Goal: Task Accomplishment & Management: Complete application form

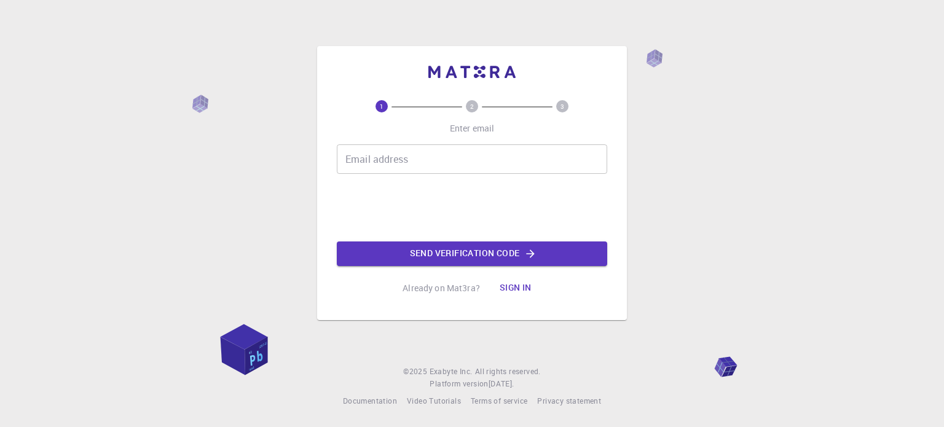
click at [386, 154] on div "Email address Email address" at bounding box center [472, 158] width 270 height 29
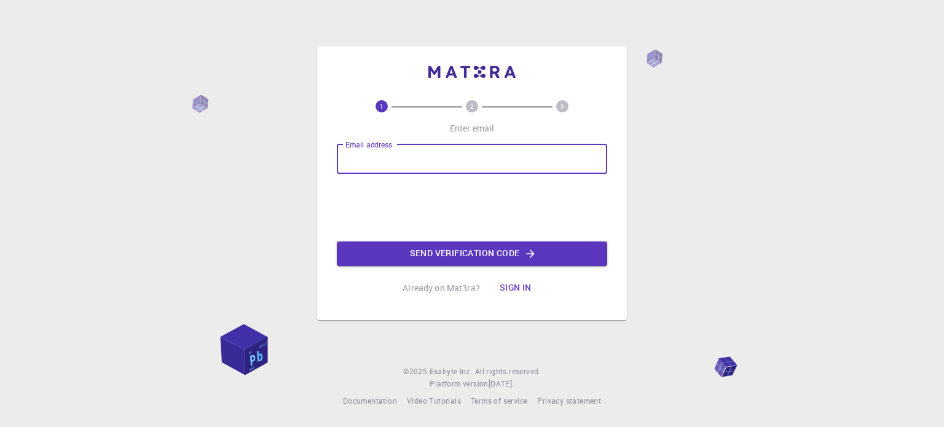
type input "[EMAIL_ADDRESS][DOMAIN_NAME]"
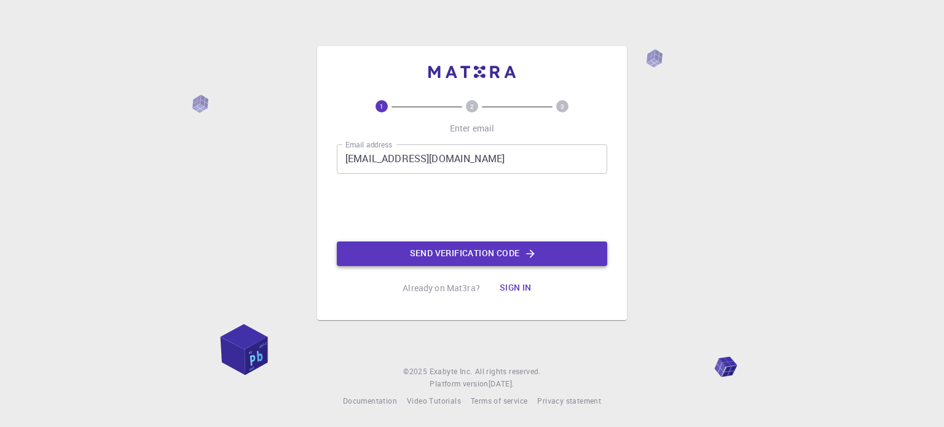
click at [438, 251] on button "Send verification code" at bounding box center [472, 253] width 270 height 25
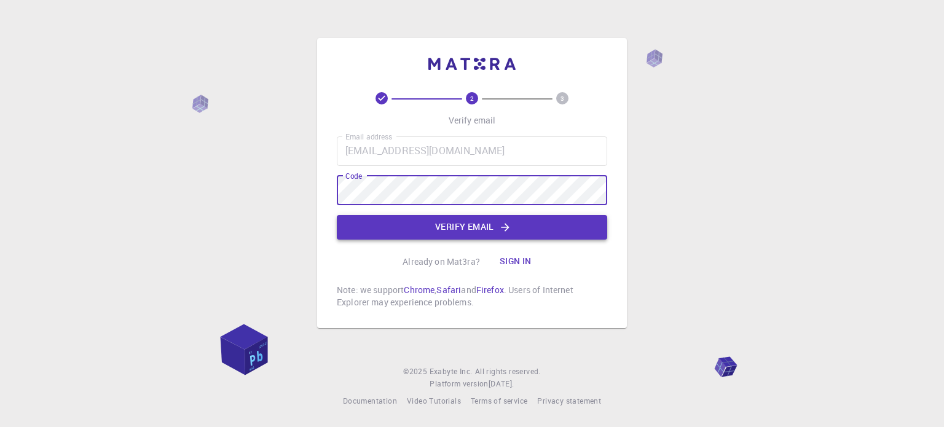
click at [465, 224] on button "Verify email" at bounding box center [472, 227] width 270 height 25
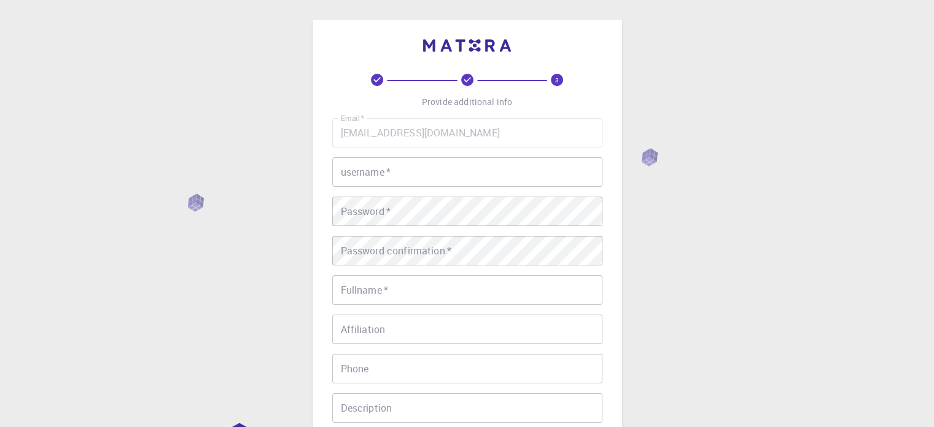
click at [413, 160] on input "username   *" at bounding box center [467, 171] width 270 height 29
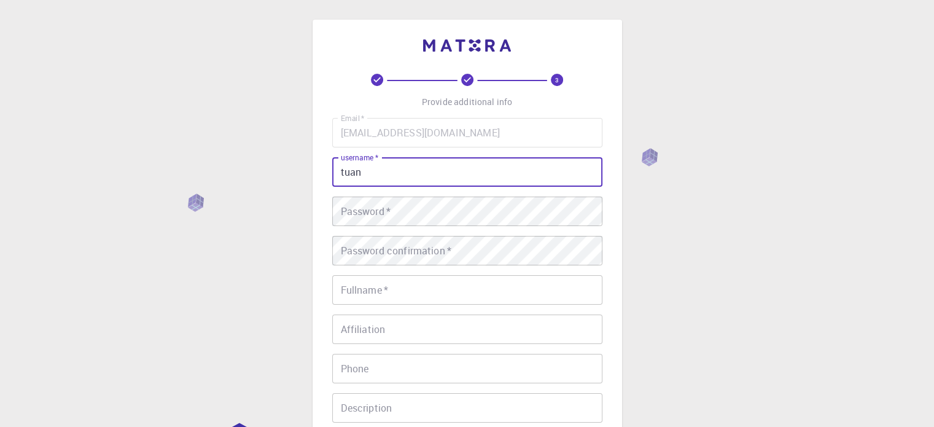
type input "tuan"
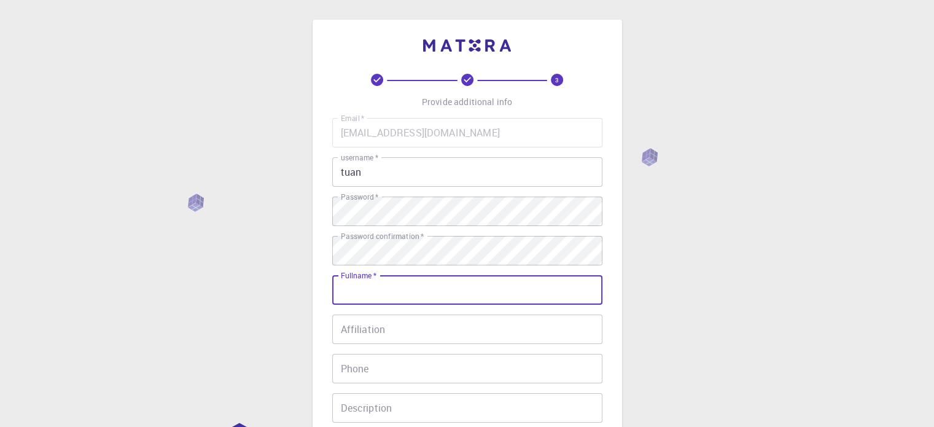
click at [426, 287] on input "Fullname   *" at bounding box center [467, 289] width 270 height 29
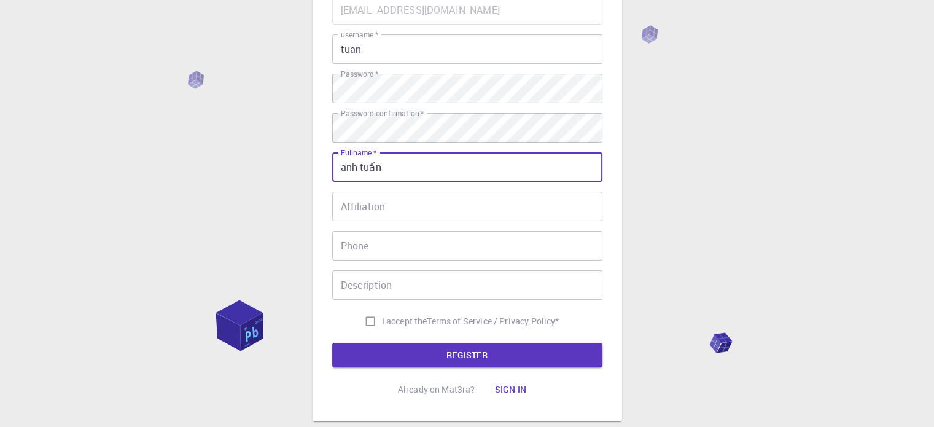
type input "anh tuấn"
click at [364, 319] on input "I accept the Terms of Service / Privacy Policy *" at bounding box center [370, 321] width 23 height 23
checkbox input "true"
click at [386, 373] on div "3 Provide additional info Email   * [EMAIL_ADDRESS][DOMAIN_NAME] Email   * user…" at bounding box center [467, 176] width 270 height 451
click at [389, 355] on button "REGISTER" at bounding box center [467, 355] width 270 height 25
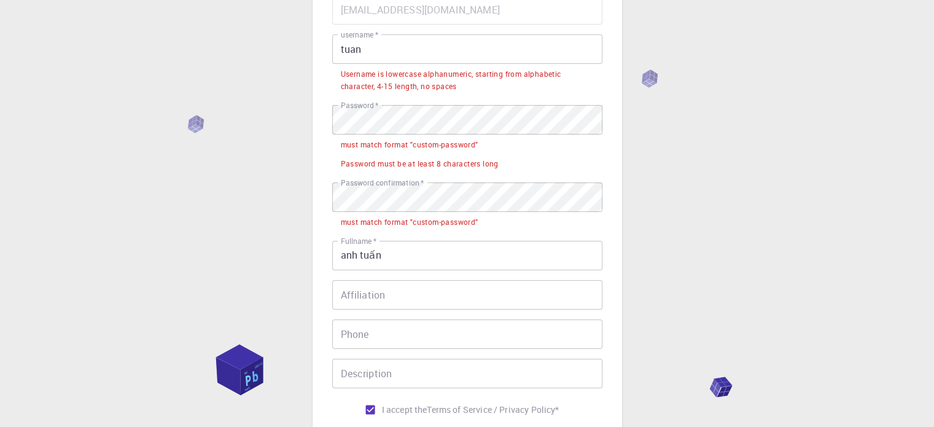
scroll to position [41, 0]
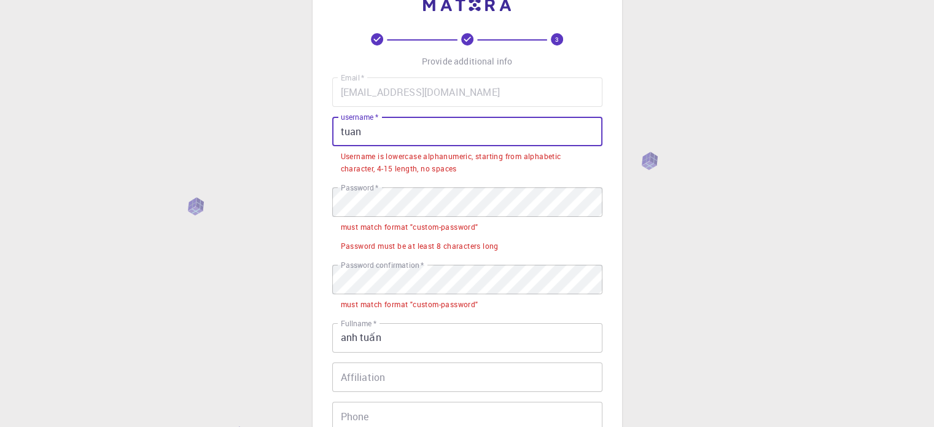
click at [388, 138] on input "tuan" at bounding box center [467, 131] width 270 height 29
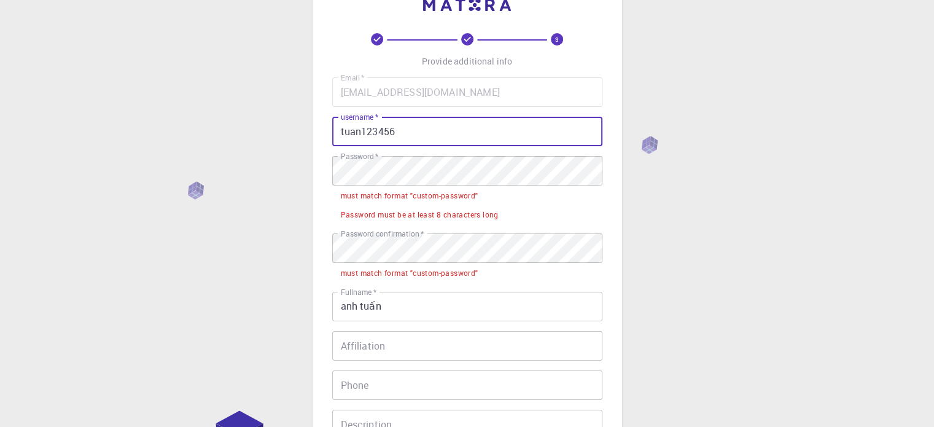
type input "tuan123456"
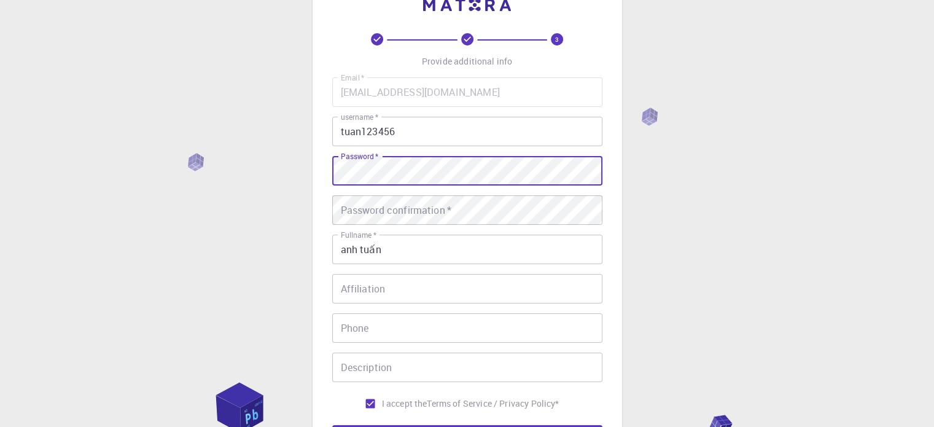
click at [383, 203] on div "Password confirmation   * Password confirmation   *" at bounding box center [467, 209] width 270 height 29
click at [396, 203] on div "Password confirmation   * Password confirmation   *" at bounding box center [467, 209] width 270 height 29
click at [287, 188] on div "3 Provide additional info Email   * [EMAIL_ADDRESS][DOMAIN_NAME] Email   * user…" at bounding box center [467, 271] width 934 height 625
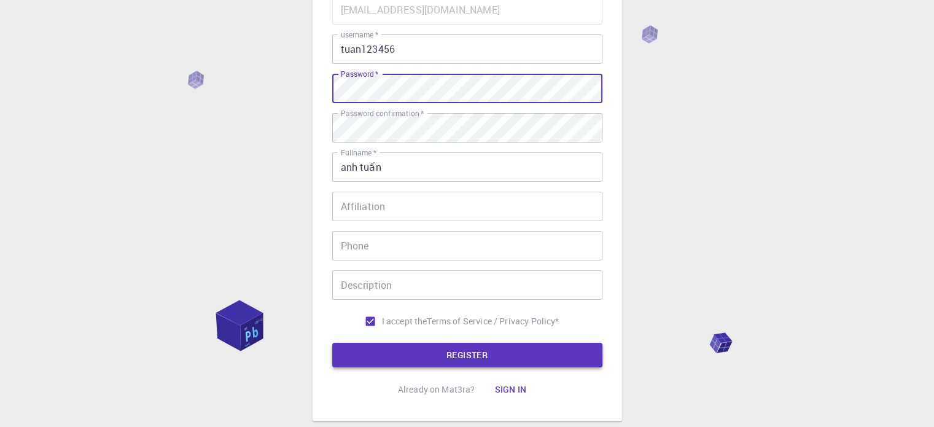
click at [400, 359] on button "REGISTER" at bounding box center [467, 355] width 270 height 25
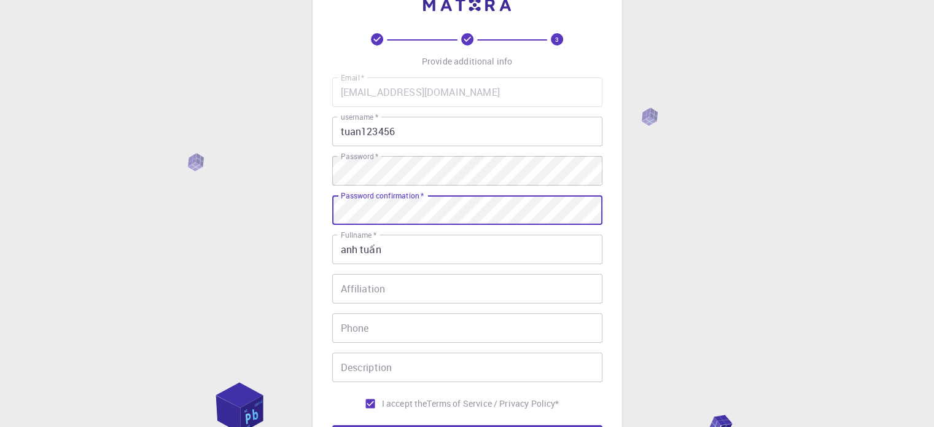
scroll to position [198, 0]
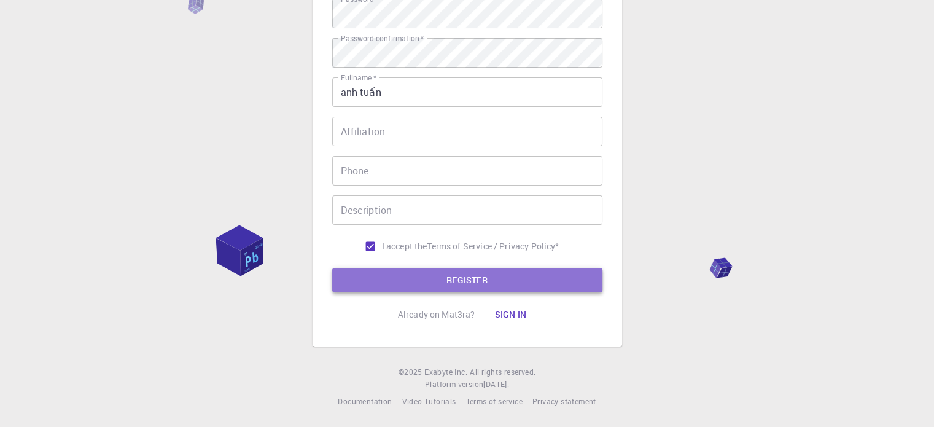
click at [425, 287] on button "REGISTER" at bounding box center [467, 280] width 270 height 25
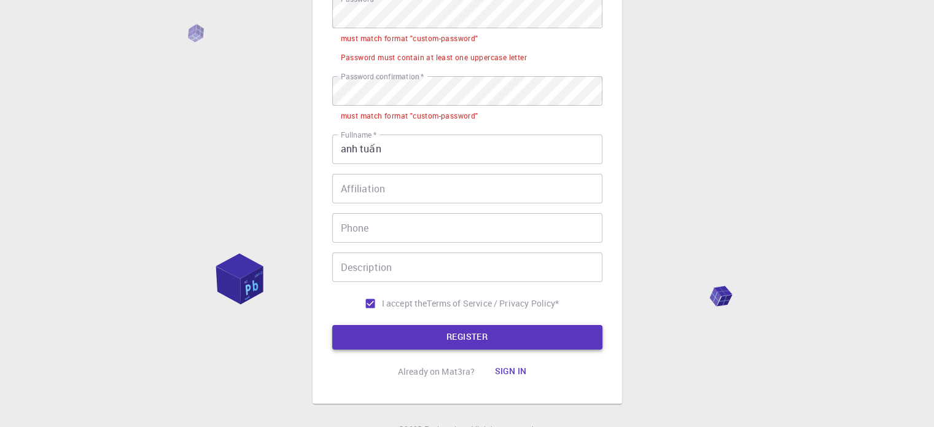
scroll to position [157, 0]
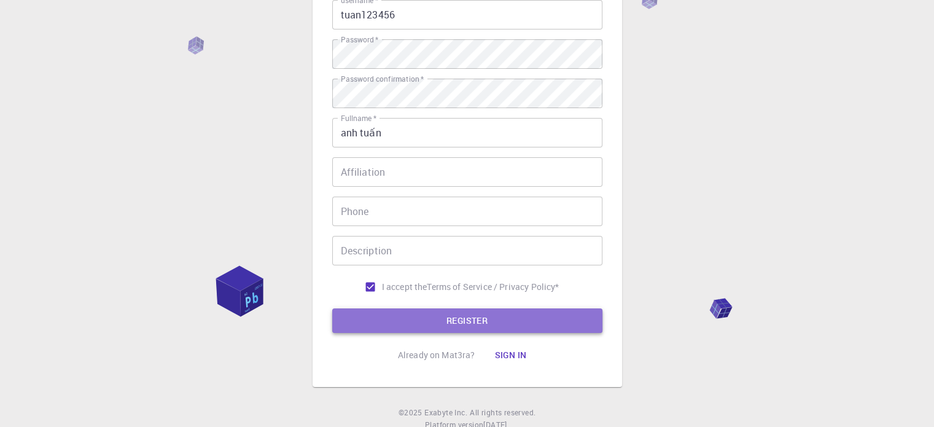
click at [450, 323] on button "REGISTER" at bounding box center [467, 320] width 270 height 25
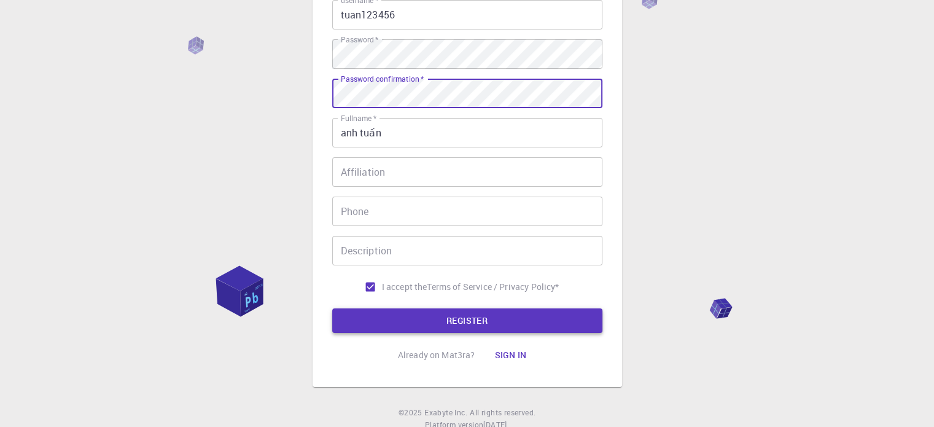
click at [412, 327] on button "REGISTER" at bounding box center [467, 320] width 270 height 25
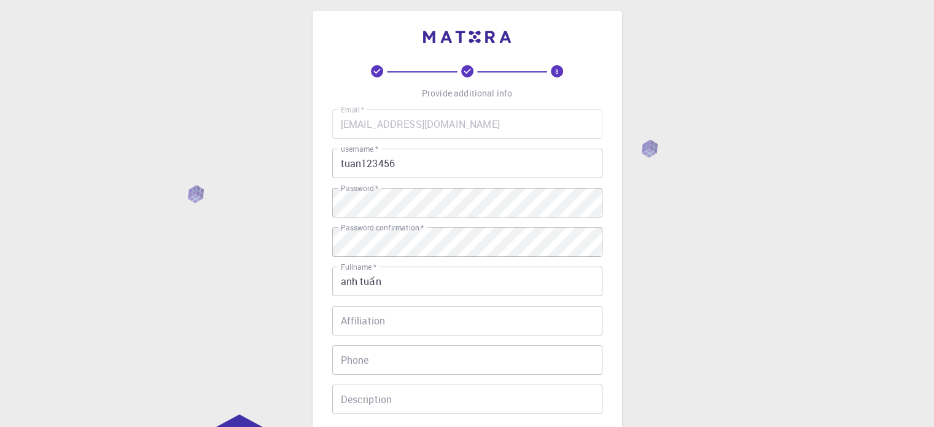
scroll to position [0, 0]
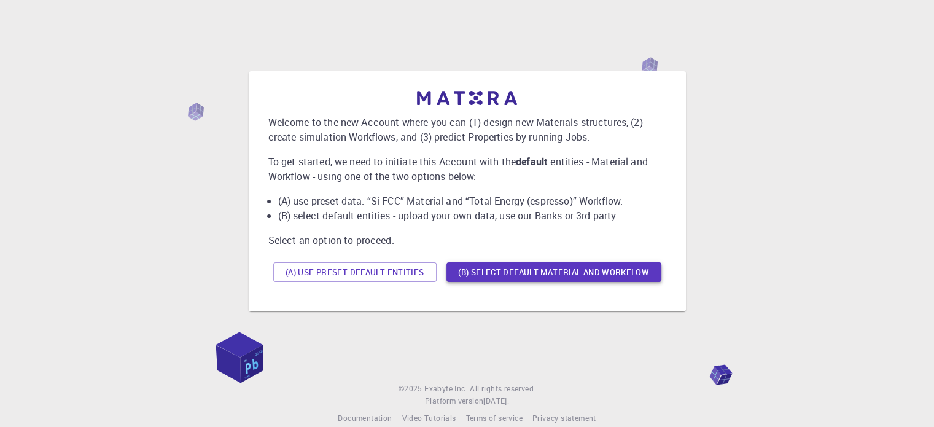
click at [539, 278] on button "(B) Select default material and workflow" at bounding box center [554, 272] width 215 height 20
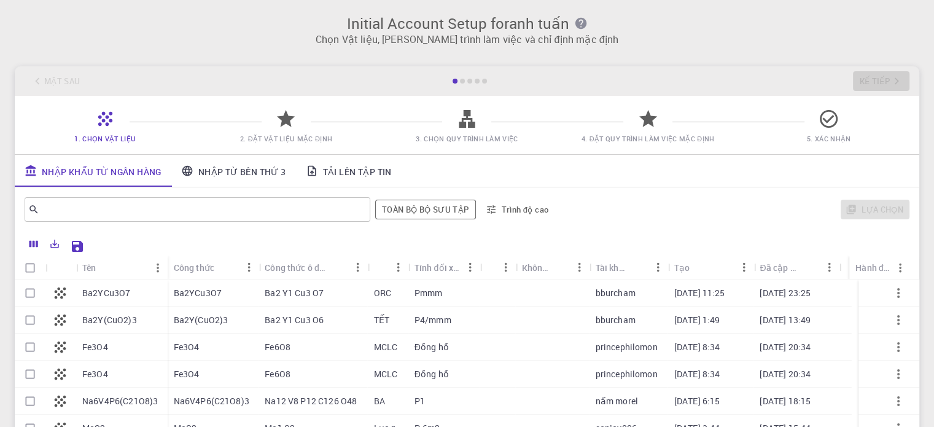
click at [634, 200] on div "Lựa chọn" at bounding box center [735, 209] width 350 height 29
click at [216, 171] on font "Nhập từ bên thứ 3" at bounding box center [242, 171] width 88 height 12
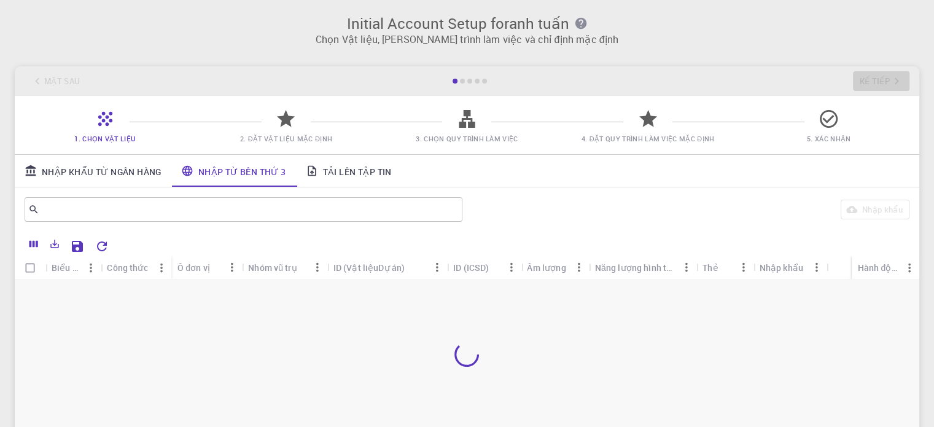
click at [295, 129] on icon at bounding box center [286, 119] width 22 height 22
click at [267, 114] on div "1. Chọn vật liệu 2. Đặt vật liệu mặc định 3. Chọn quy trình làm việc 4. Đặt quy…" at bounding box center [467, 125] width 905 height 58
click at [290, 127] on icon at bounding box center [286, 119] width 22 height 22
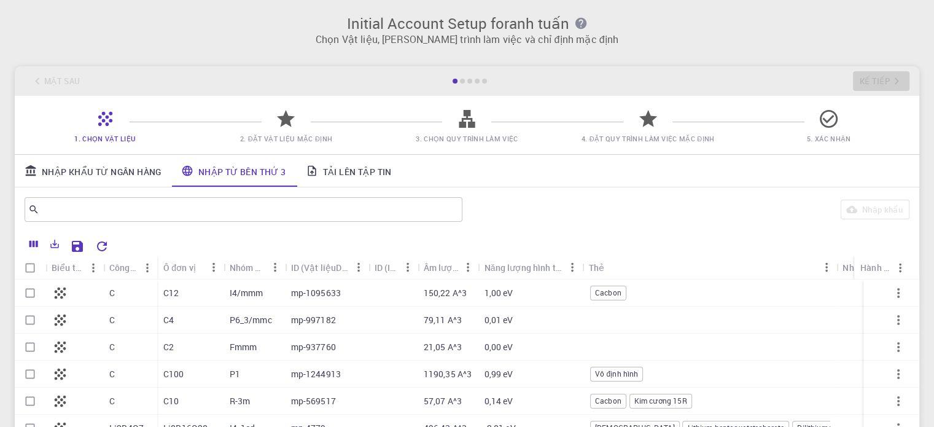
click at [133, 179] on link "Nhập khẩu từ ngân hàng" at bounding box center [93, 171] width 157 height 32
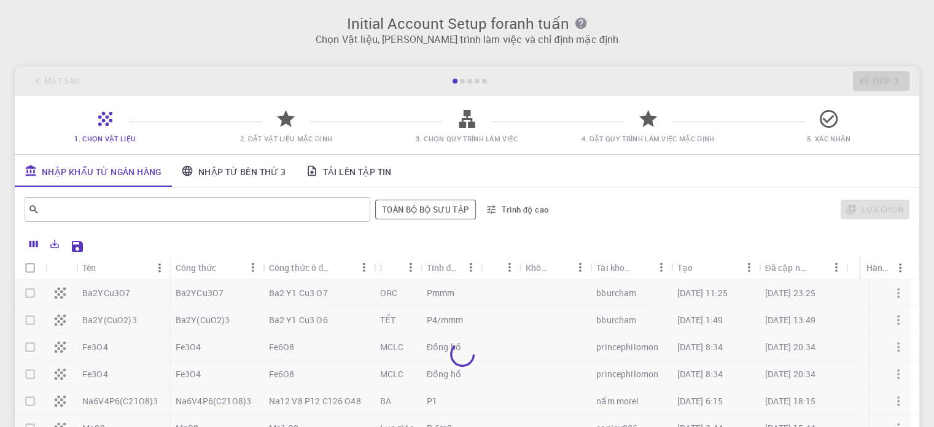
click at [818, 135] on font "5. Xác nhận" at bounding box center [829, 138] width 44 height 9
